Goal: Transaction & Acquisition: Purchase product/service

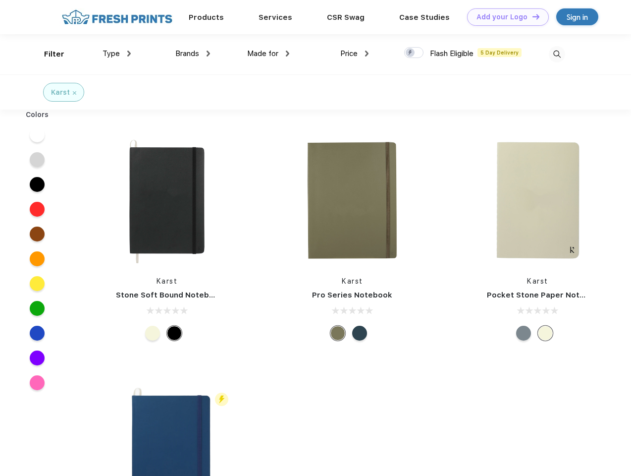
click at [504, 17] on link "Add your Logo Design Tool" at bounding box center [508, 16] width 82 height 17
click at [0, 0] on div "Design Tool" at bounding box center [0, 0] width 0 height 0
click at [532, 16] on link "Add your Logo Design Tool" at bounding box center [508, 16] width 82 height 17
click at [48, 54] on div "Filter" at bounding box center [54, 54] width 20 height 11
click at [117, 53] on span "Type" at bounding box center [111, 53] width 17 height 9
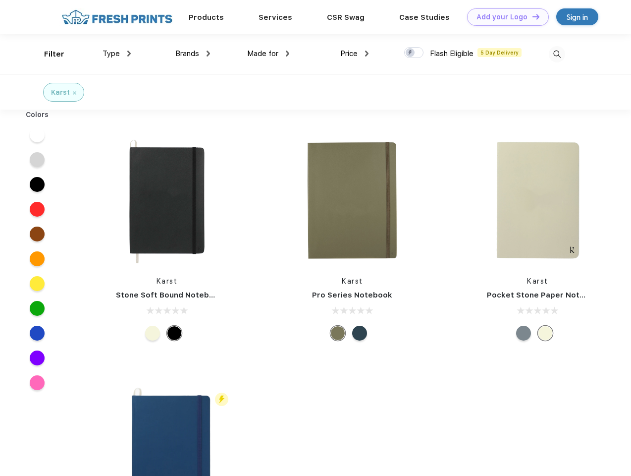
click at [193, 53] on span "Brands" at bounding box center [187, 53] width 24 height 9
click at [268, 53] on span "Made for" at bounding box center [262, 53] width 31 height 9
click at [355, 53] on span "Price" at bounding box center [348, 53] width 17 height 9
click at [414, 53] on div at bounding box center [413, 52] width 19 height 11
click at [411, 53] on input "checkbox" at bounding box center [407, 50] width 6 height 6
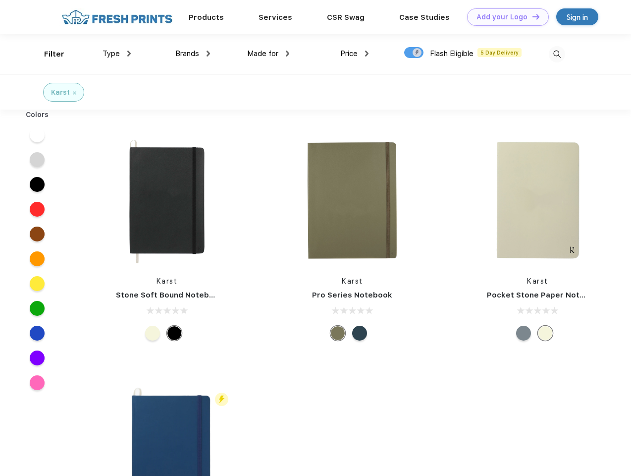
click at [557, 54] on img at bounding box center [557, 54] width 16 height 16
